Goal: Task Accomplishment & Management: Manage account settings

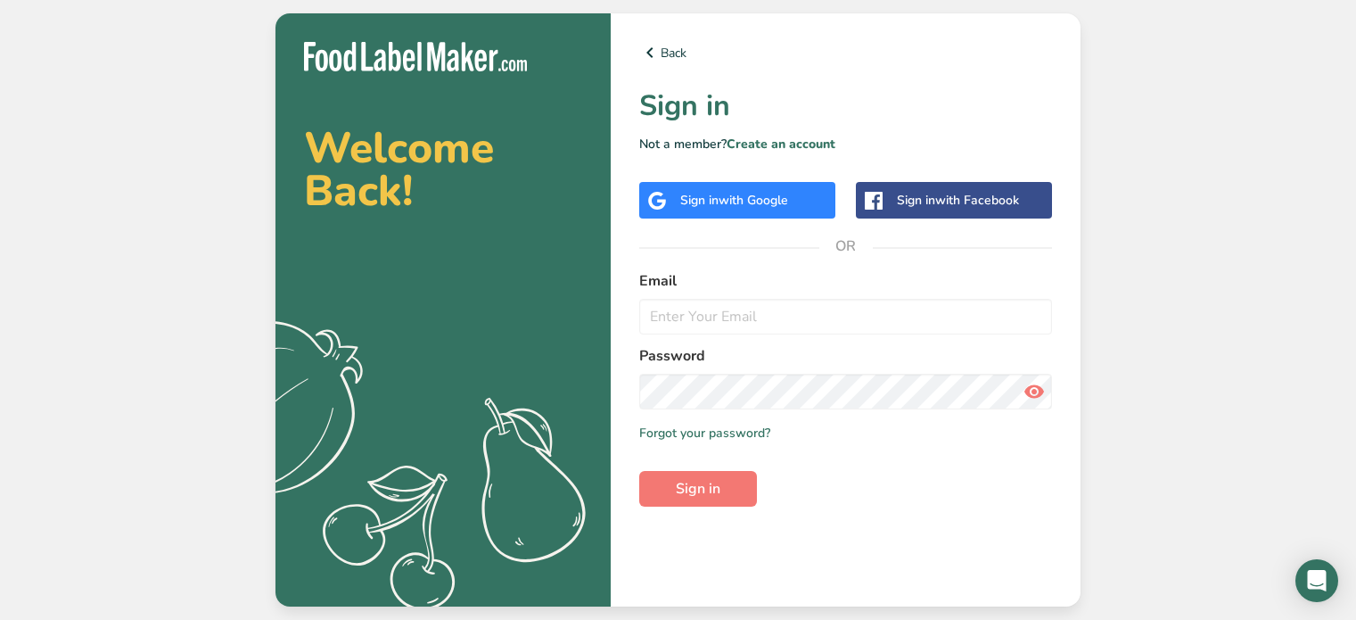
click at [726, 331] on input "email" at bounding box center [845, 317] width 413 height 36
type input "[PERSON_NAME][EMAIL_ADDRESS][DOMAIN_NAME]"
click at [726, 473] on form "Email [PERSON_NAME][EMAIL_ADDRESS][DOMAIN_NAME] Password Remember me Forgot you…" at bounding box center [845, 388] width 413 height 236
click at [726, 473] on button "Sign in" at bounding box center [698, 489] width 118 height 36
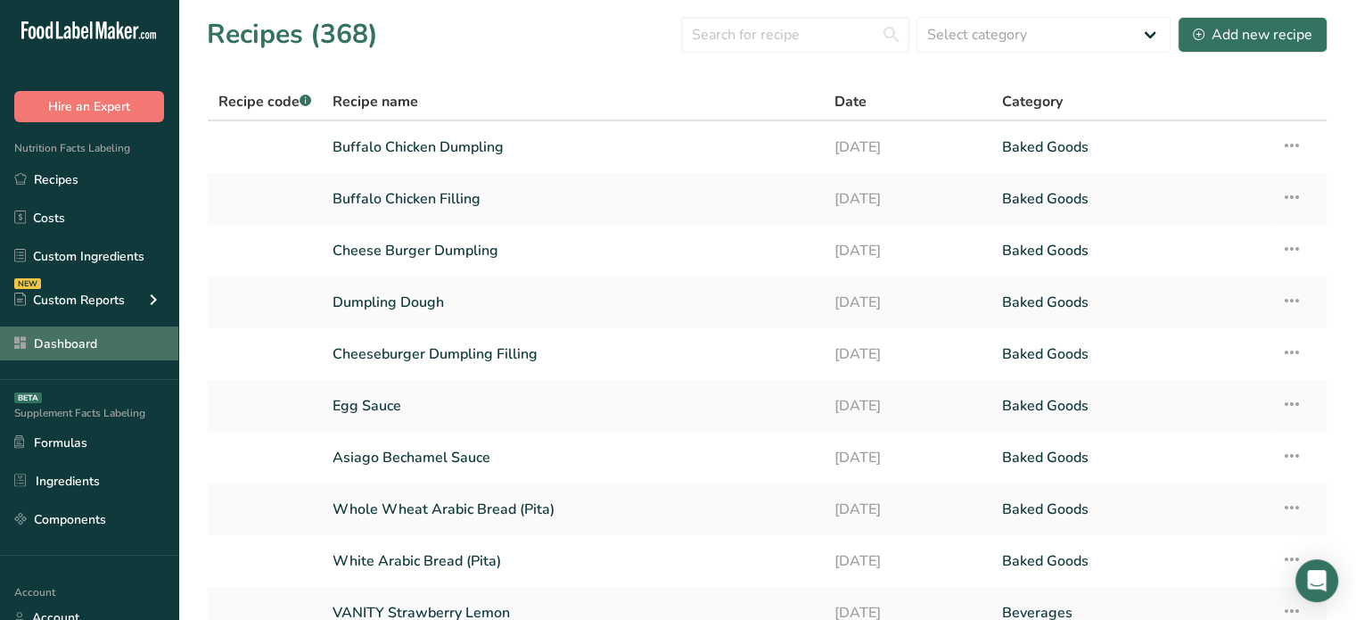
click at [85, 349] on link "Dashboard" at bounding box center [89, 343] width 178 height 34
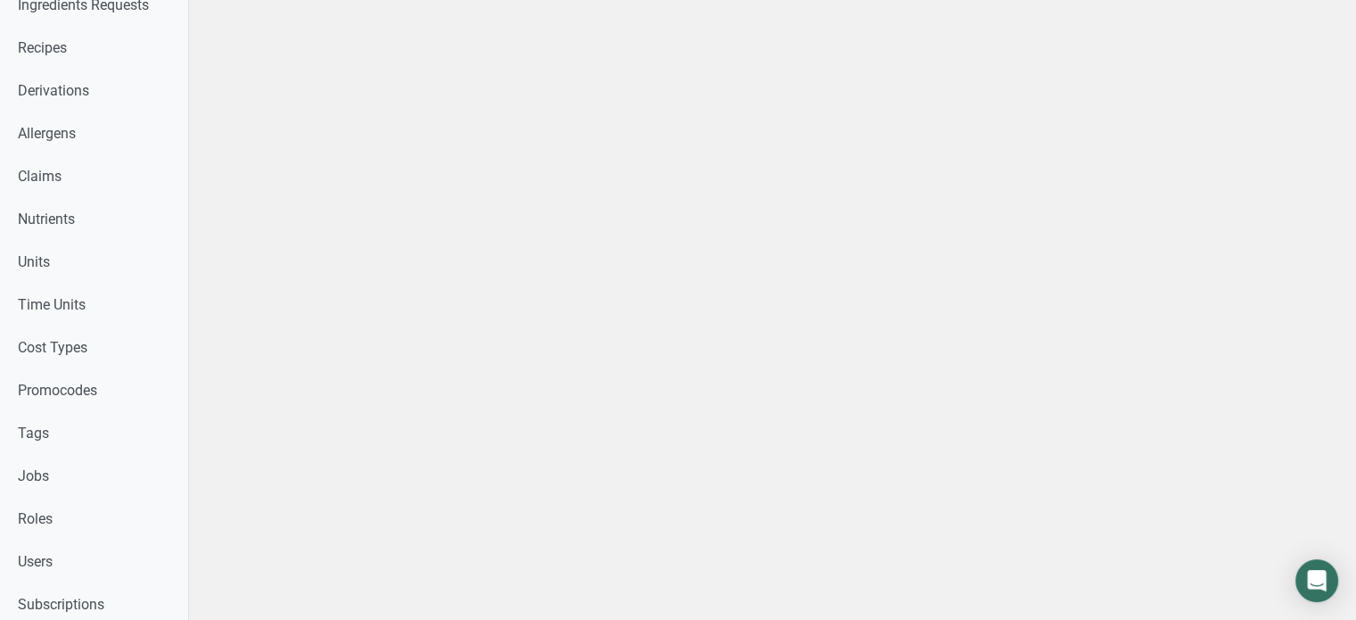
scroll to position [710, 0]
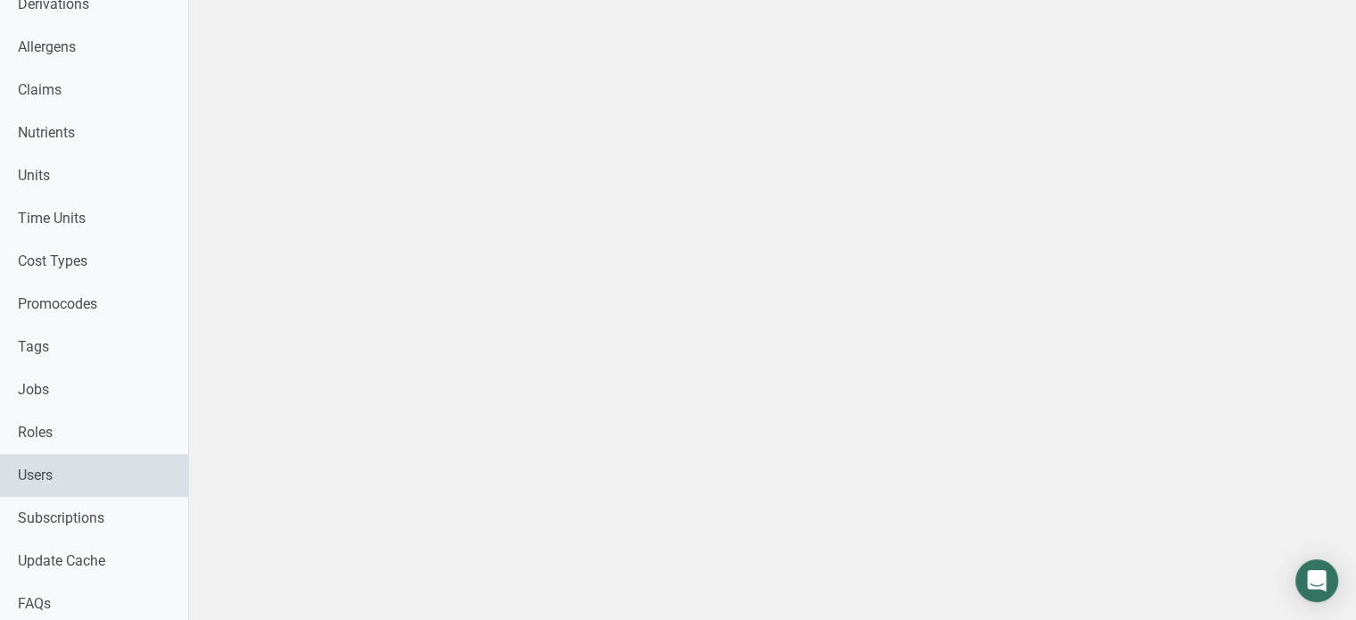
click at [108, 466] on link "Users" at bounding box center [94, 475] width 188 height 43
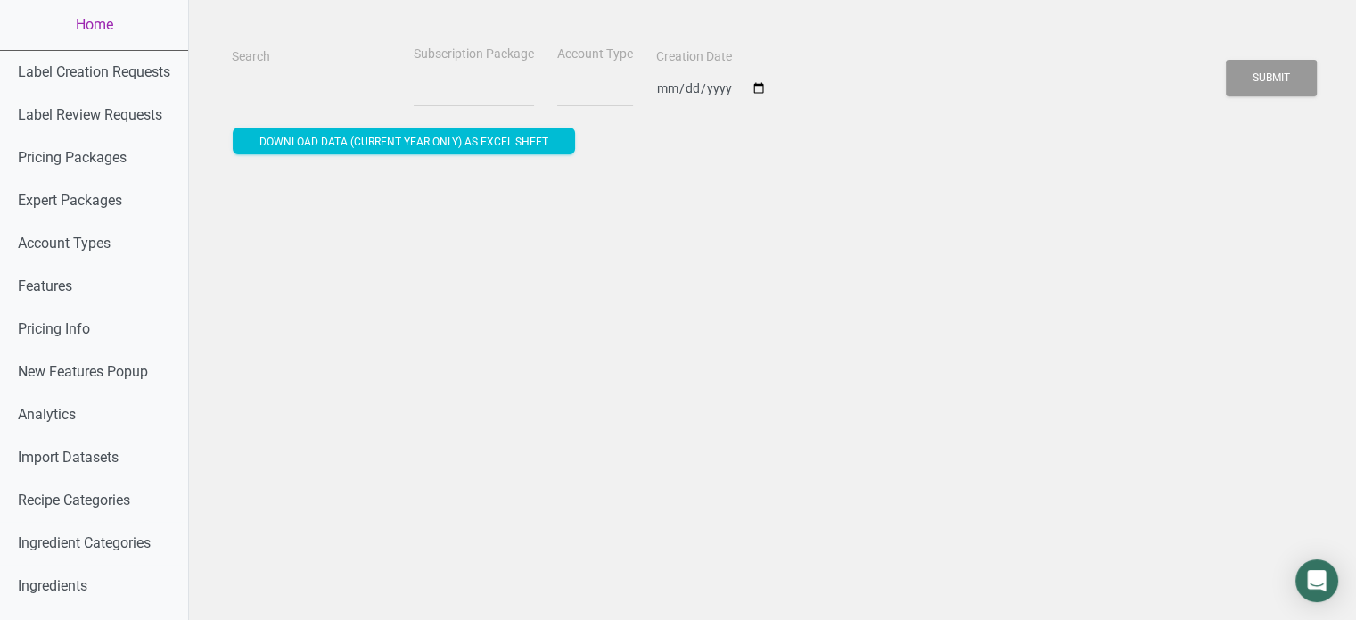
select select
click at [253, 70] on div "Search" at bounding box center [311, 75] width 168 height 60
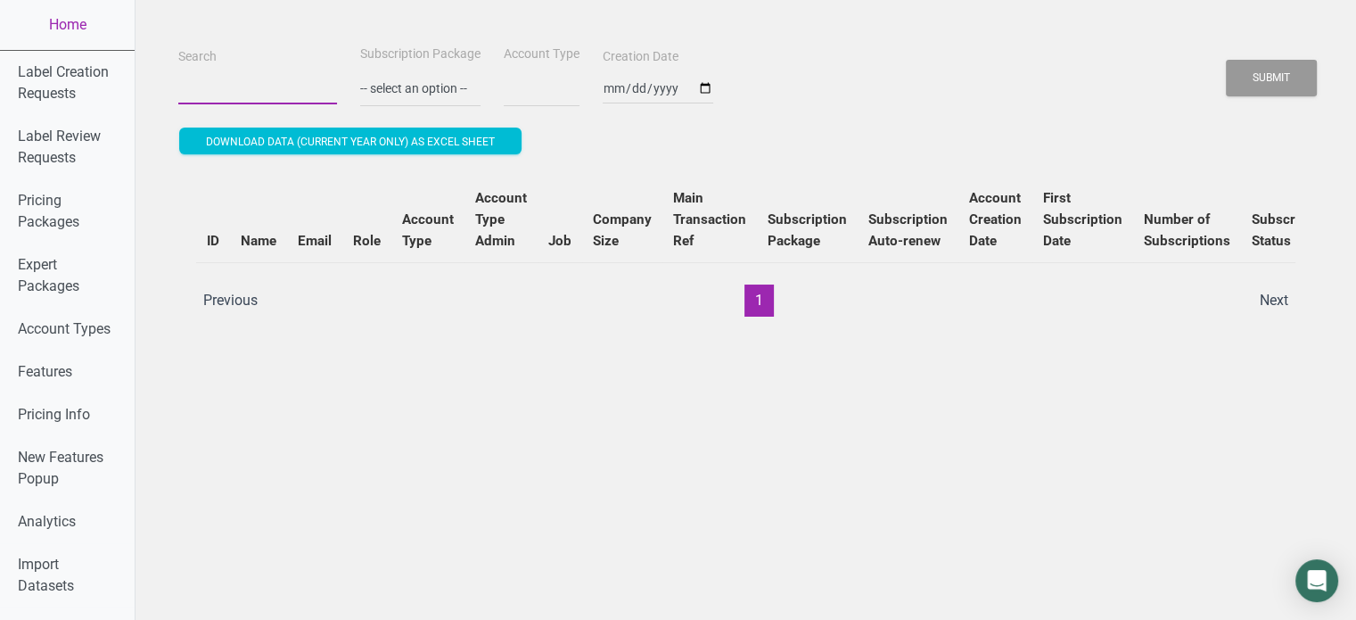
paste input "[PERSON_NAME][EMAIL_ADDRESS][DOMAIN_NAME]"
type input "[PERSON_NAME][EMAIL_ADDRESS][DOMAIN_NAME]"
select select
click at [257, 82] on input "[PERSON_NAME][EMAIL_ADDRESS][DOMAIN_NAME]" at bounding box center [257, 88] width 159 height 32
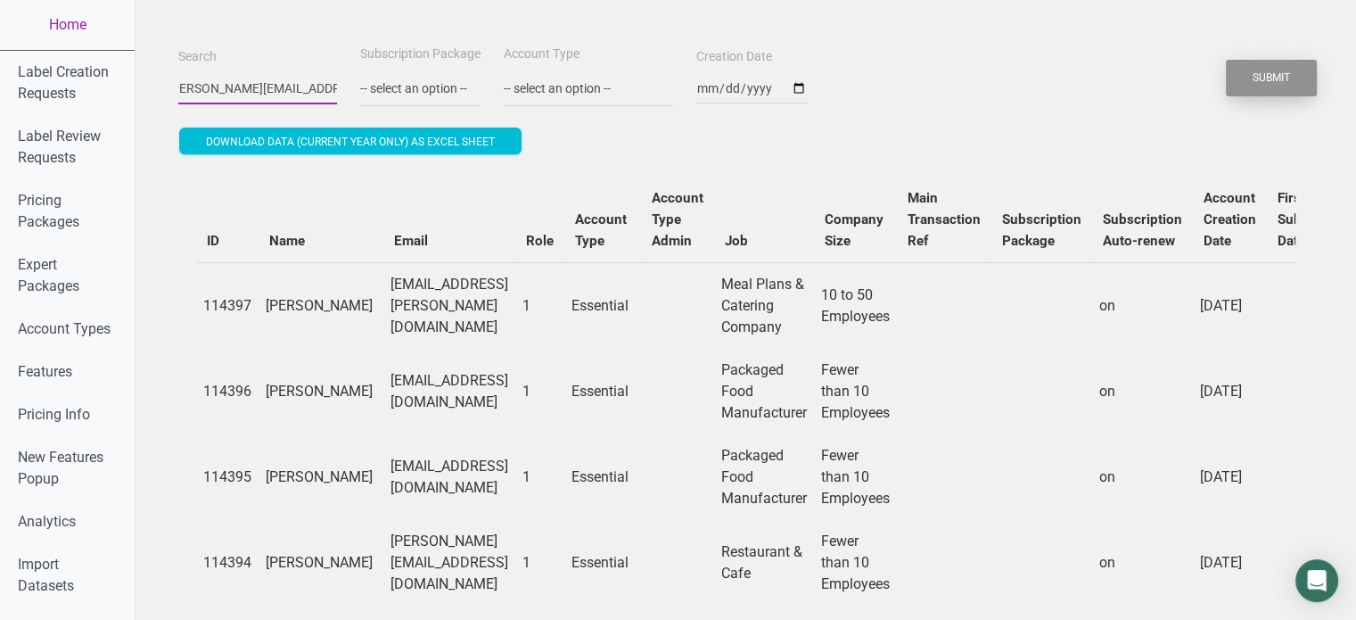
type input "[PERSON_NAME][EMAIL_ADDRESS][DOMAIN_NAME]"
click at [1298, 81] on button "Submit" at bounding box center [1271, 78] width 91 height 37
click at [1291, 81] on button "Submit" at bounding box center [1271, 78] width 91 height 37
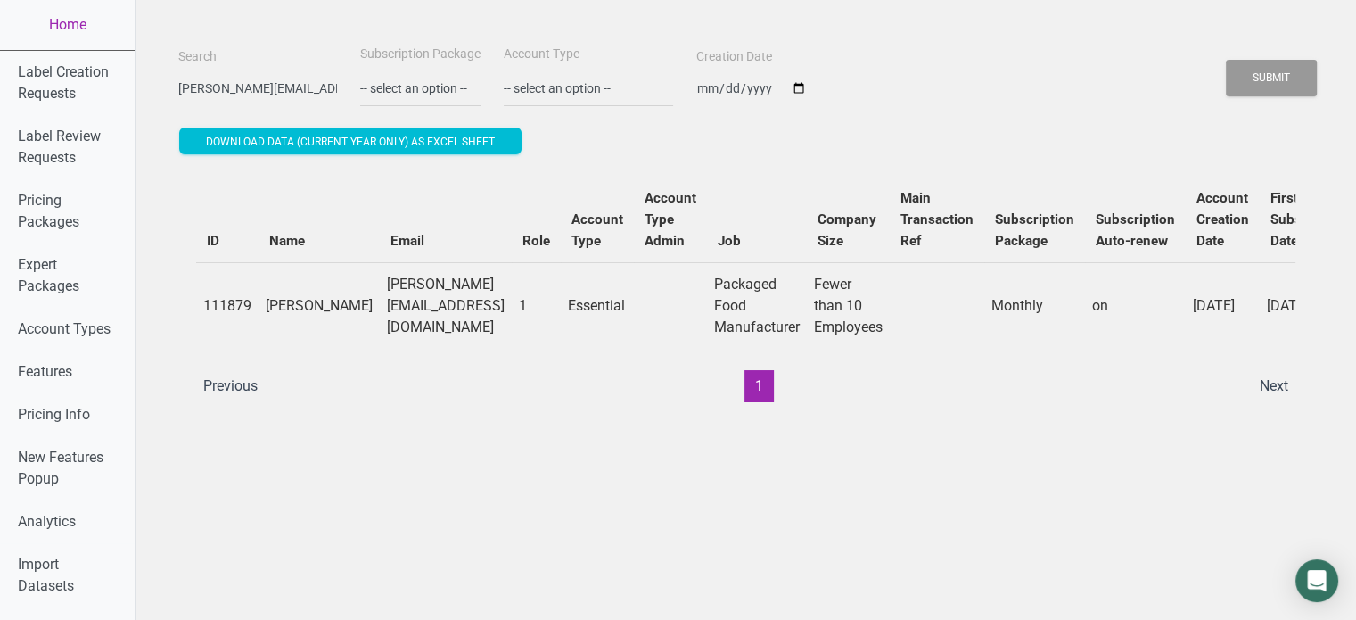
click at [924, 399] on ul "Previous 1 Next" at bounding box center [746, 386] width 1106 height 32
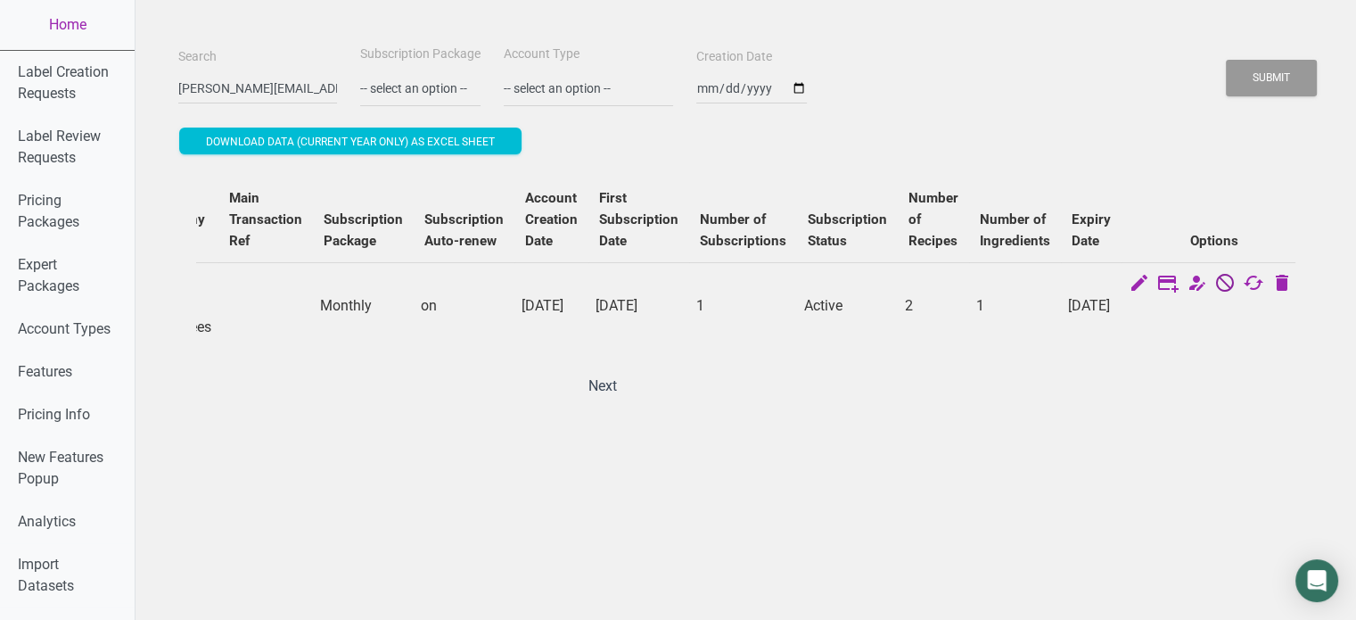
click at [1221, 276] on icon at bounding box center [1224, 284] width 21 height 25
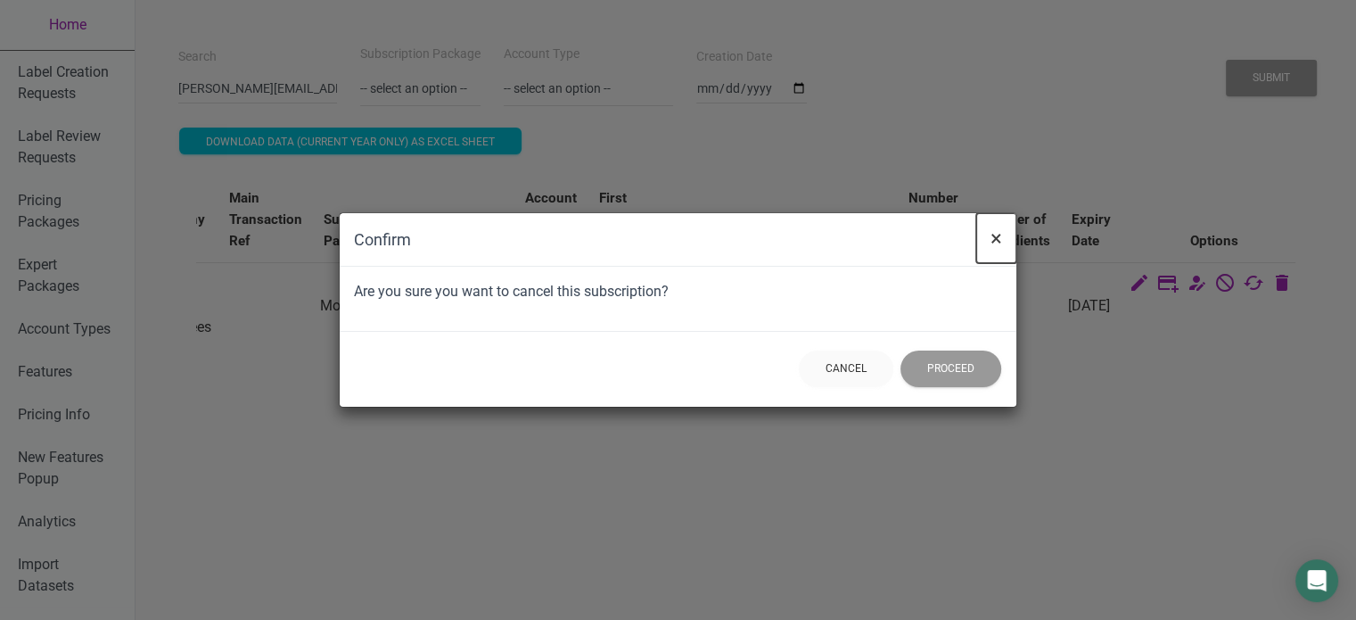
click at [999, 234] on span "×" at bounding box center [996, 238] width 12 height 25
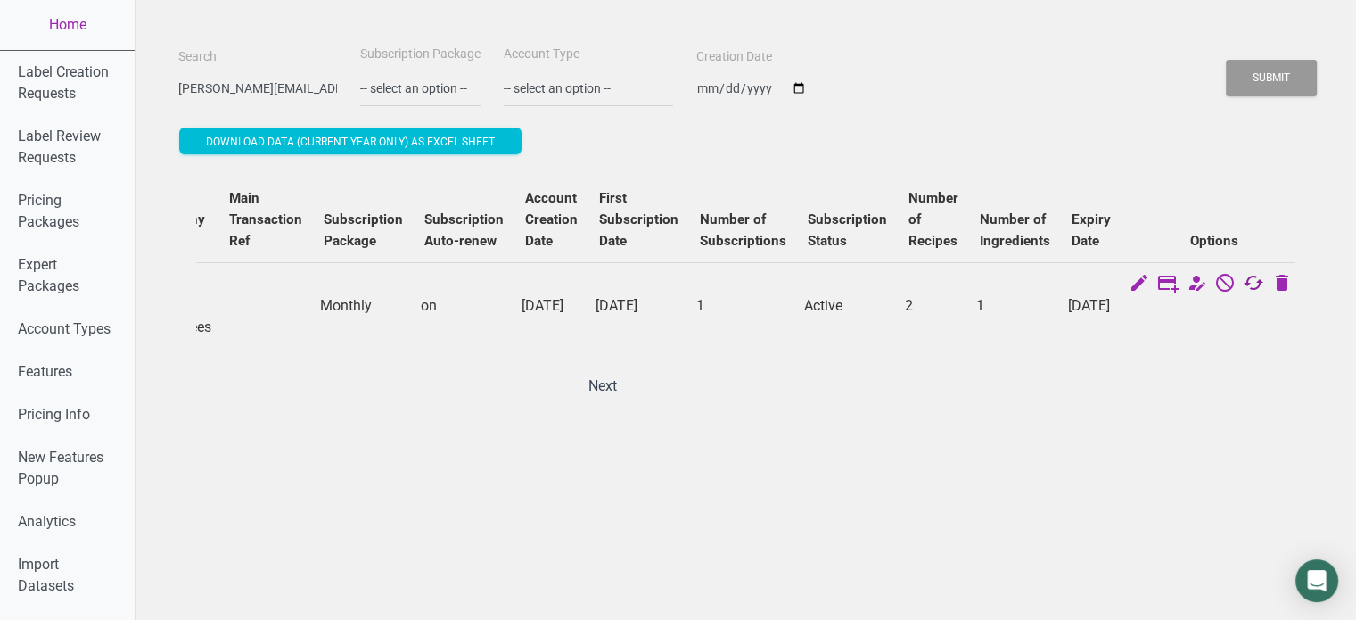
click at [1256, 284] on icon at bounding box center [1253, 284] width 21 height 25
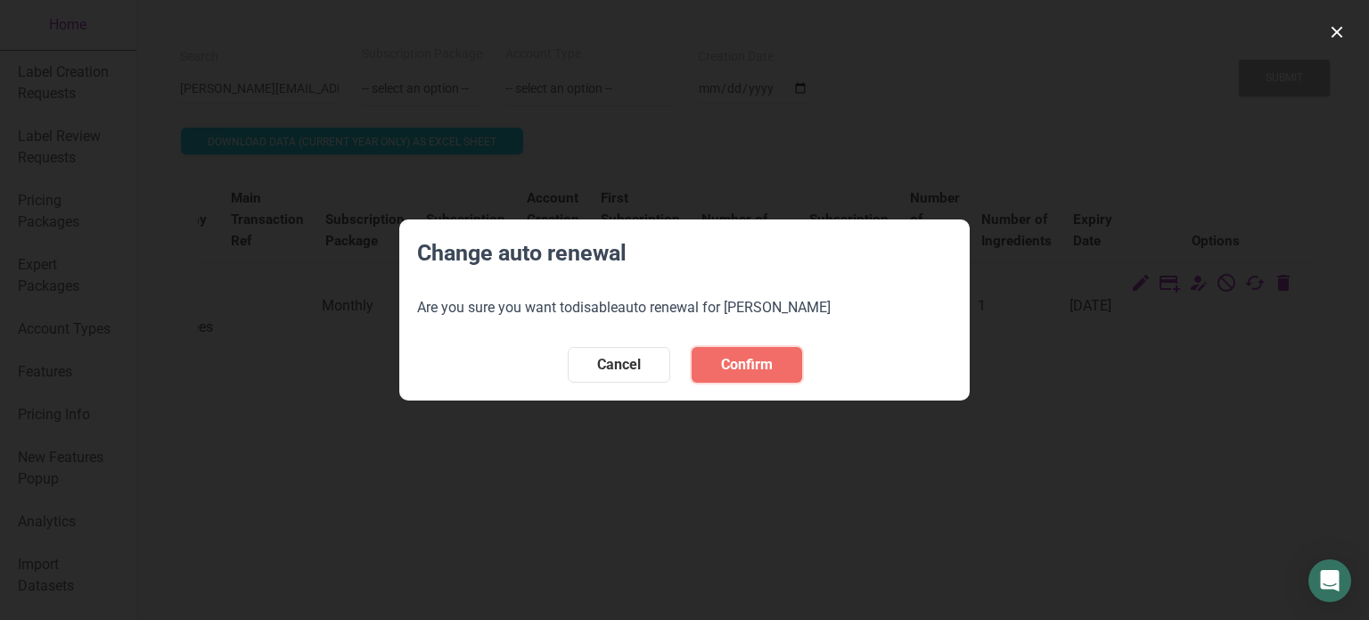
click at [752, 366] on span "Confirm" at bounding box center [747, 364] width 52 height 21
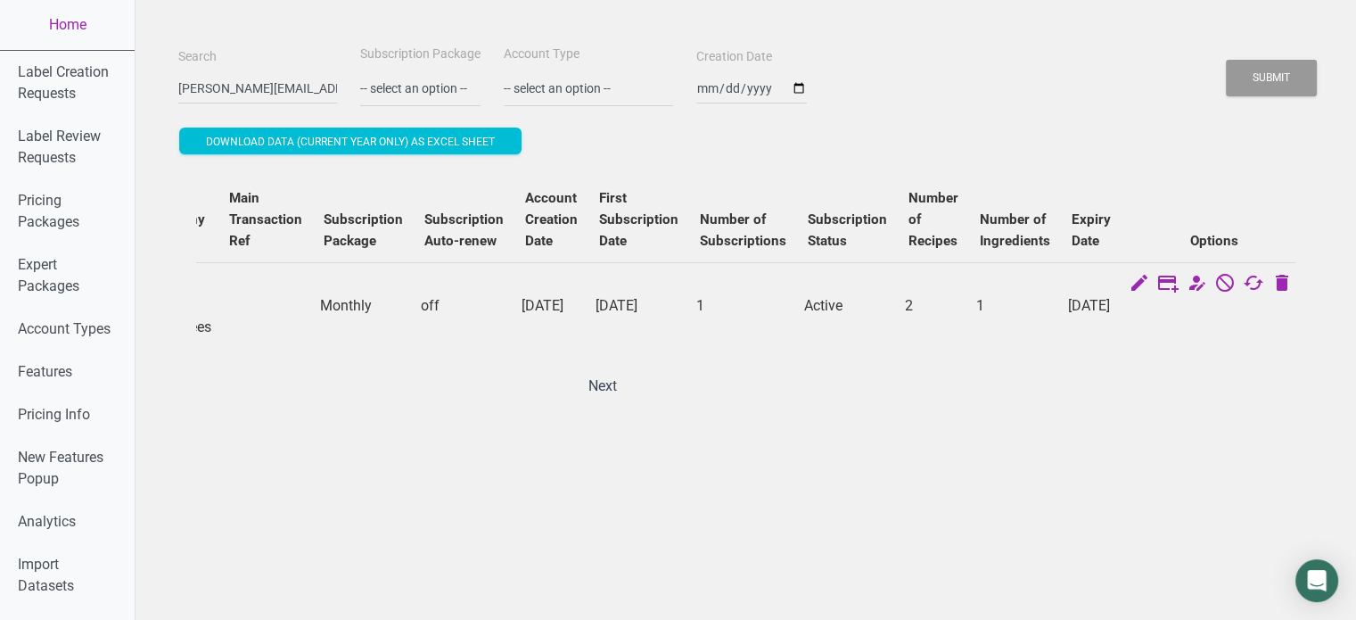
drag, startPoint x: 677, startPoint y: 397, endPoint x: 671, endPoint y: 413, distance: 16.9
click at [671, 402] on div "ID Name Email Role Account Type Account Type Admin Job Company Size Main Transa…" at bounding box center [745, 289] width 1099 height 226
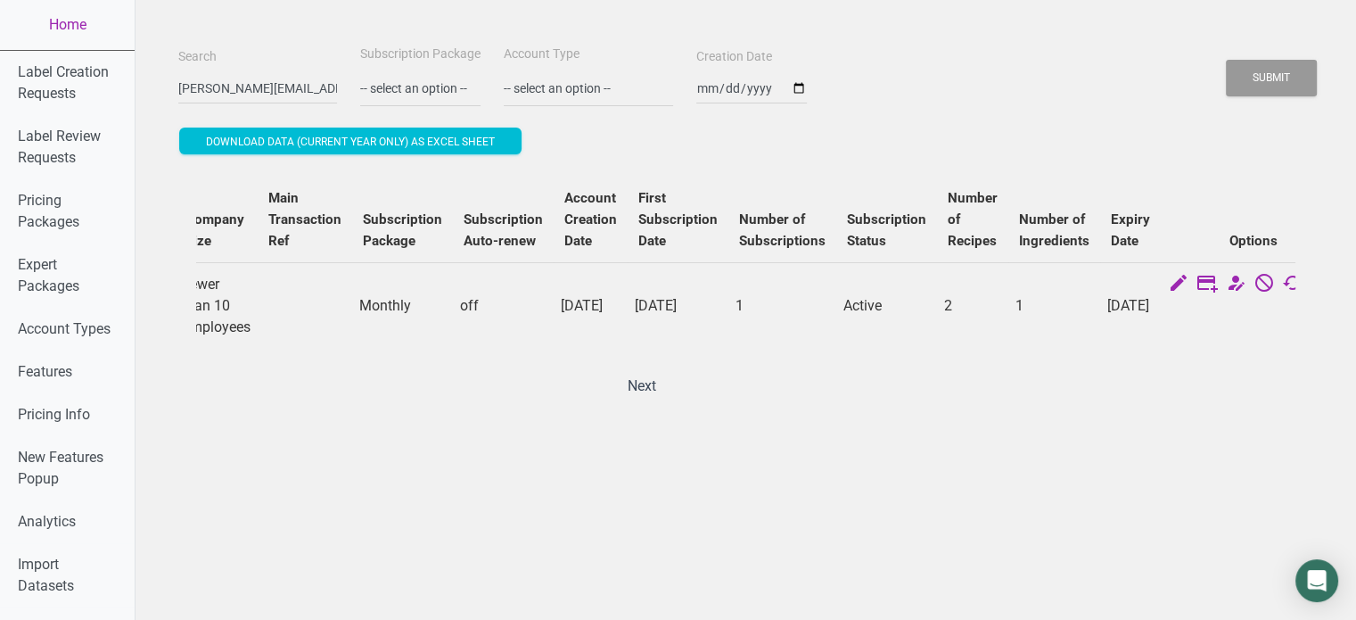
scroll to position [0, 0]
